Goal: Information Seeking & Learning: Learn about a topic

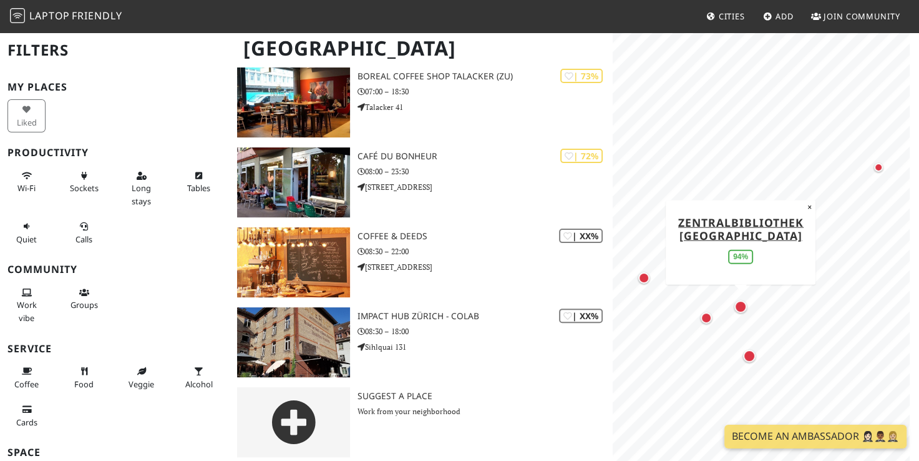
scroll to position [280, 0]
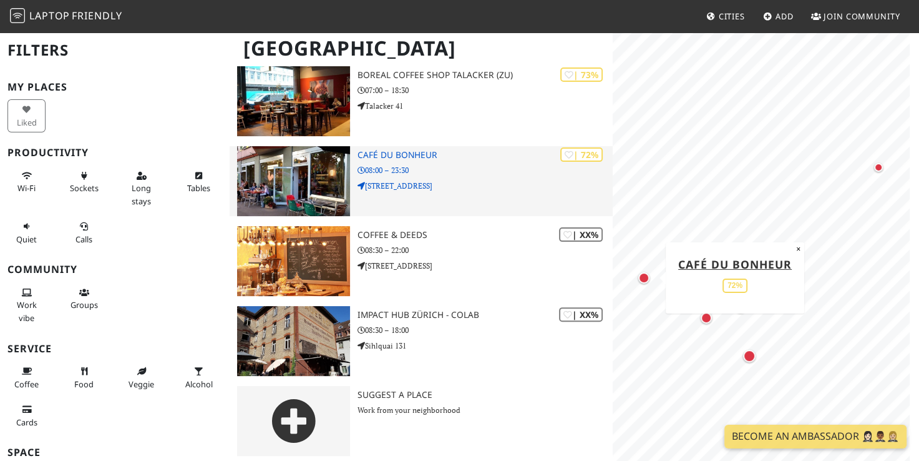
click at [295, 165] on img at bounding box center [293, 181] width 113 height 70
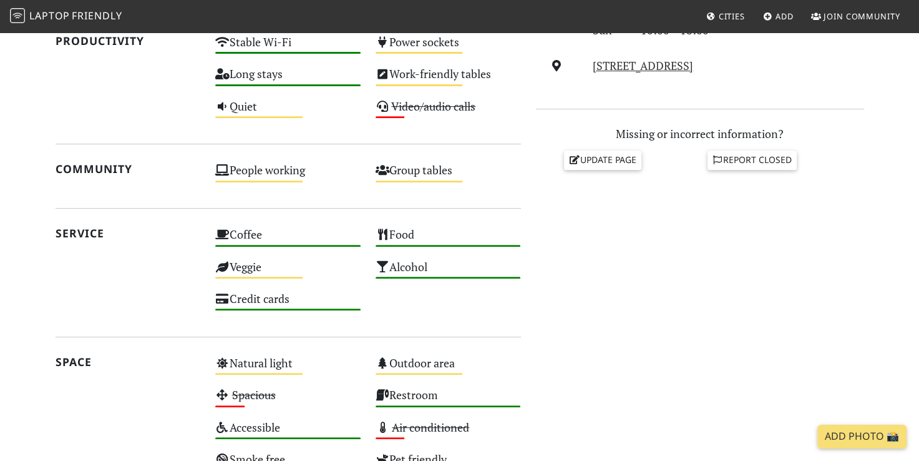
scroll to position [485, 0]
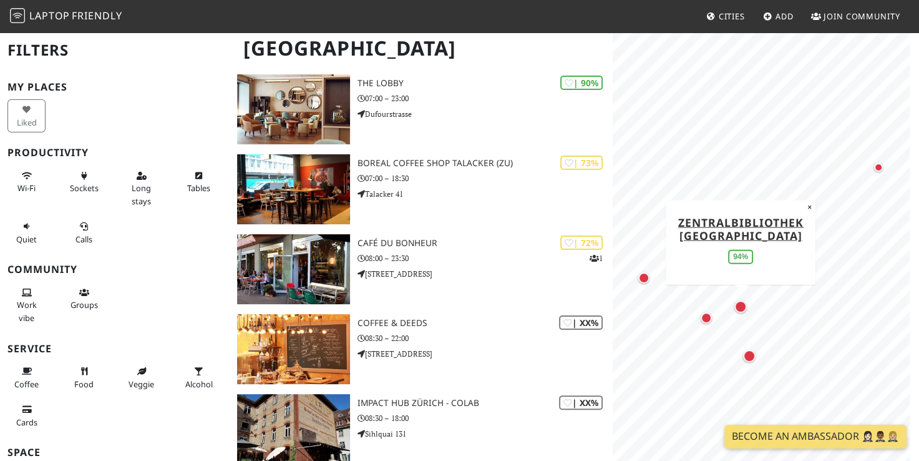
scroll to position [190, 0]
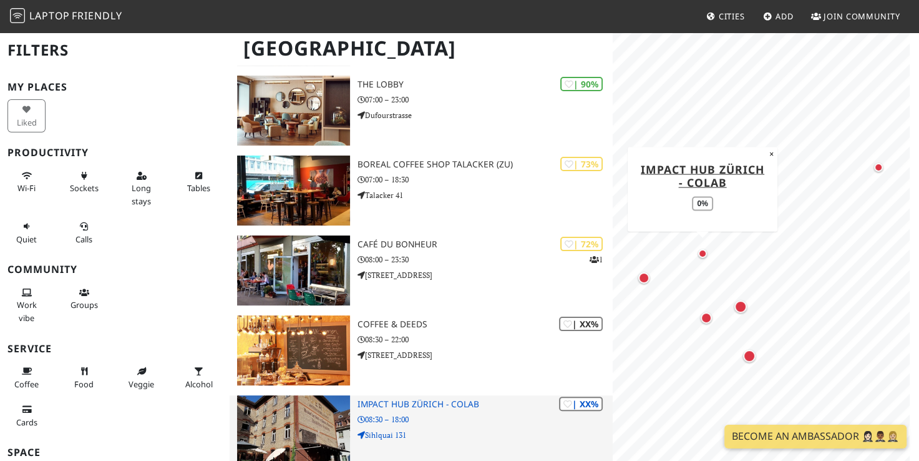
click at [293, 451] on img at bounding box center [293, 430] width 113 height 70
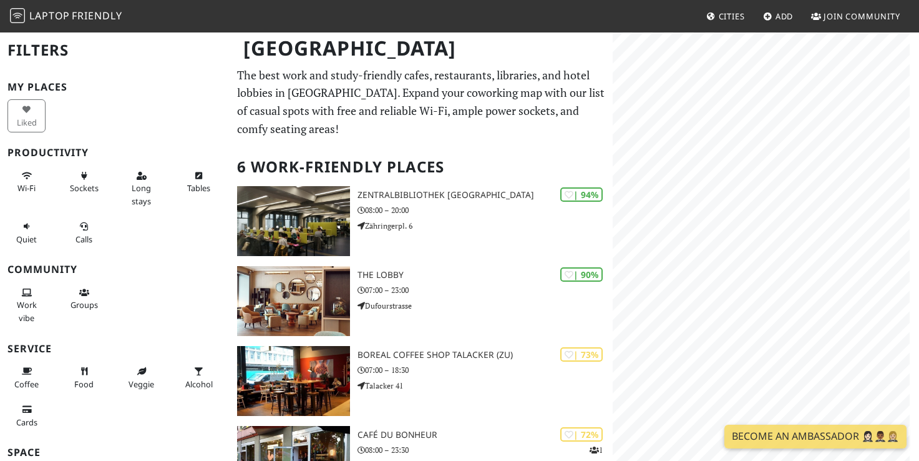
scroll to position [108, 0]
